Goal: Information Seeking & Learning: Learn about a topic

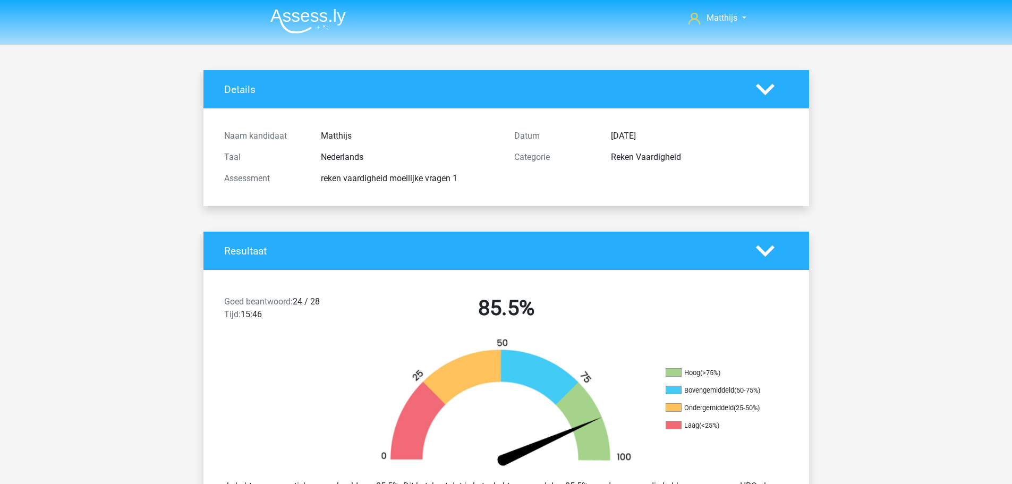
click at [308, 26] on img at bounding box center [307, 20] width 75 height 25
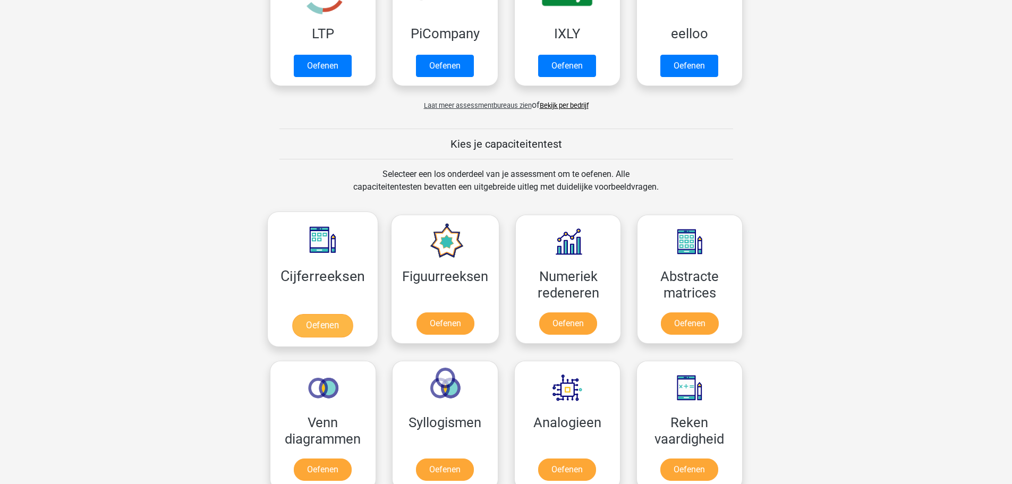
scroll to position [372, 0]
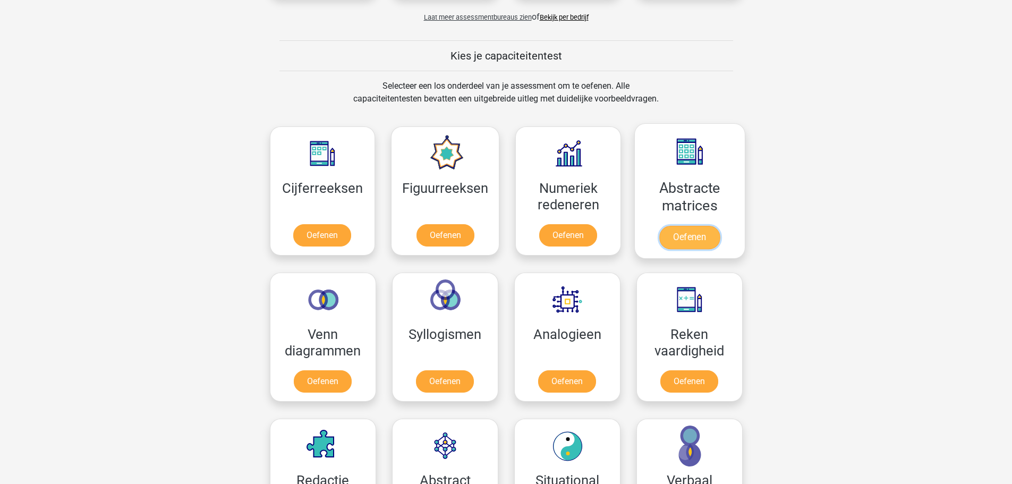
click at [693, 226] on link "Oefenen" at bounding box center [689, 237] width 61 height 23
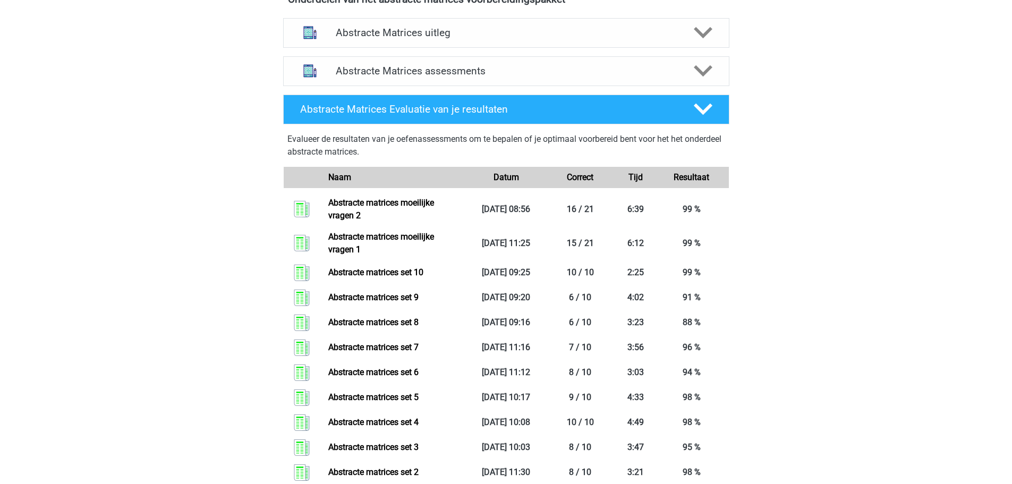
scroll to position [425, 0]
